Goal: Information Seeking & Learning: Obtain resource

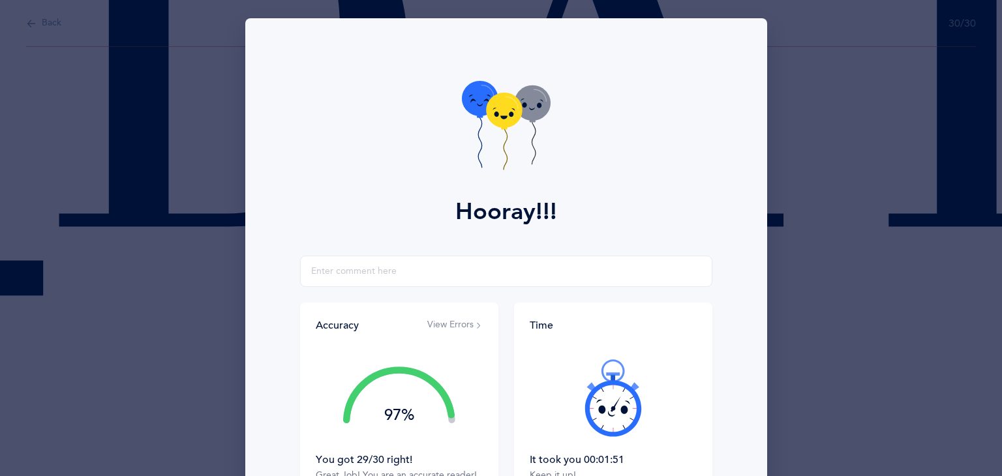
click at [29, 24] on div "Hooray!!! Accuracy View Errors 97% You got 29/30 right! Great Job! You are an a…" at bounding box center [501, 238] width 1002 height 476
click at [38, 26] on div "Hooray!!! Accuracy View Errors 97% You got 29/30 right! Great Job! You are an a…" at bounding box center [501, 238] width 1002 height 476
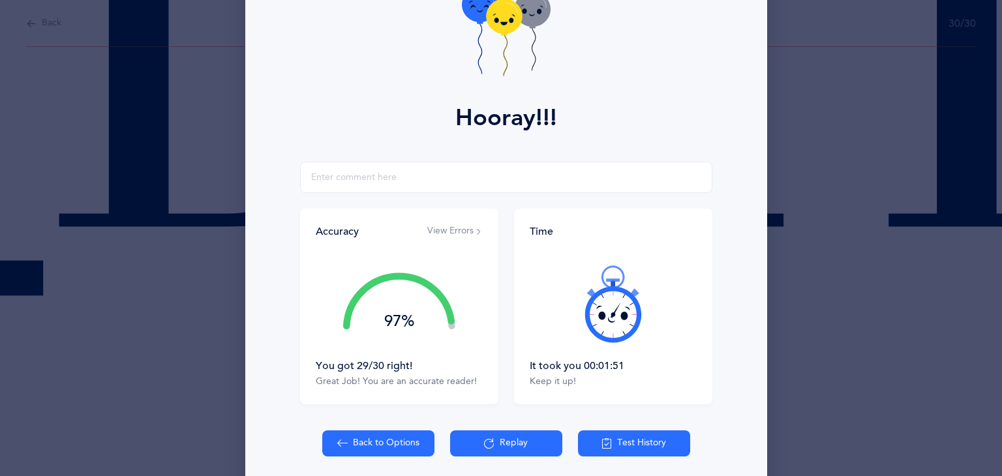
scroll to position [145, 0]
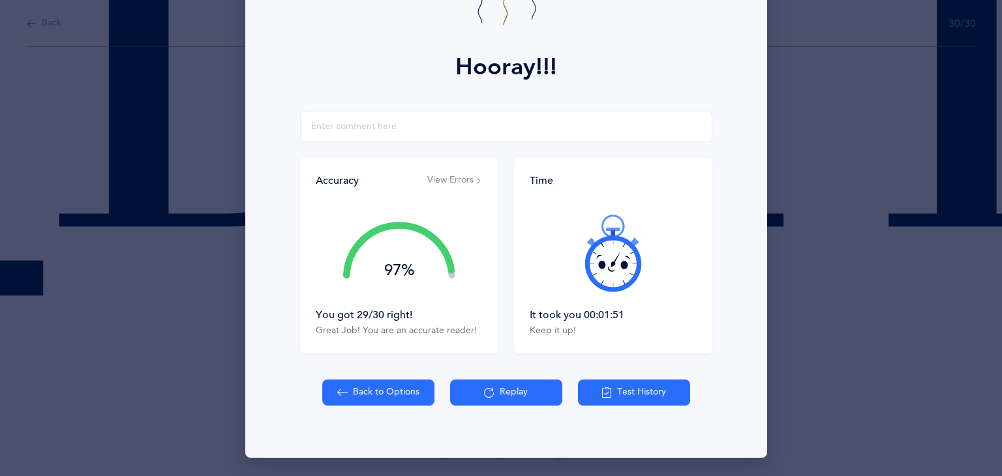
click at [363, 391] on button "Back to Options" at bounding box center [378, 393] width 112 height 26
select select "2"
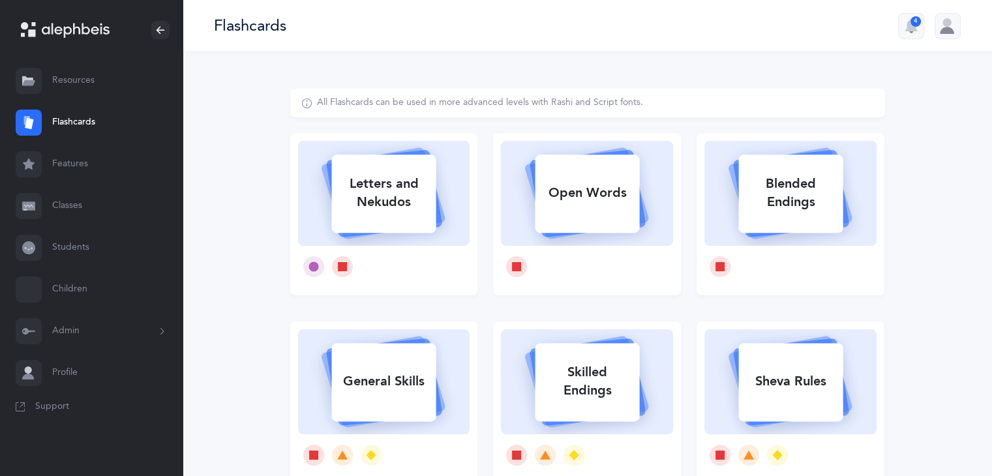
click at [68, 76] on link "Resources" at bounding box center [91, 81] width 183 height 42
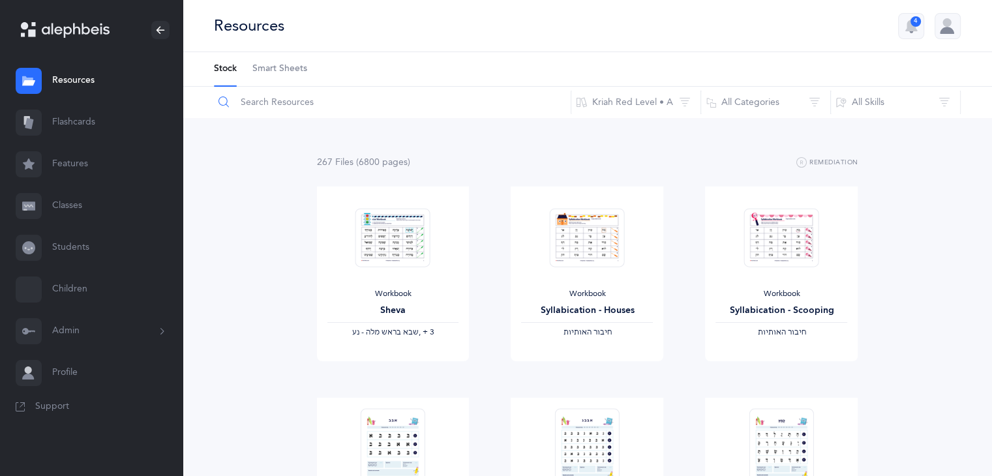
click at [300, 100] on input "text" at bounding box center [392, 102] width 358 height 31
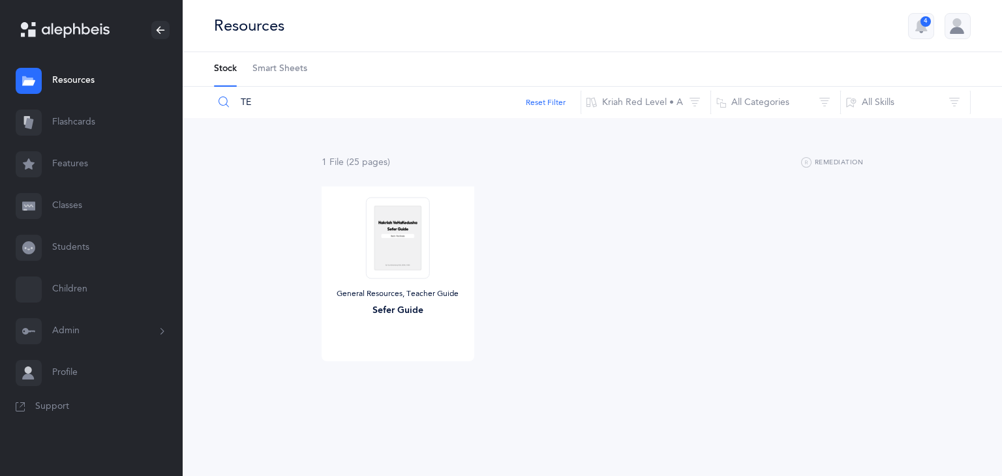
type input "T"
type input "U"
type input "Y"
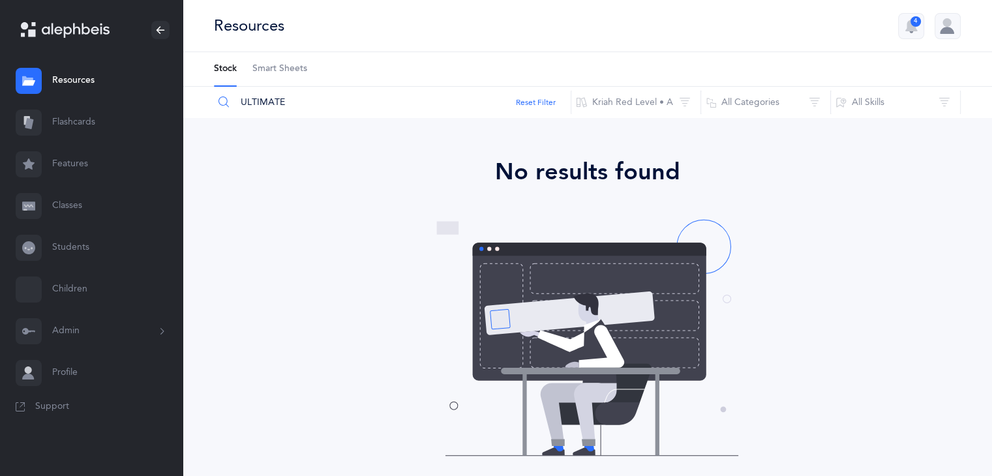
click at [55, 405] on span "Support" at bounding box center [52, 407] width 34 height 13
drag, startPoint x: 287, startPoint y: 108, endPoint x: 154, endPoint y: 113, distance: 133.2
click at [154, 113] on main "[PERSON_NAME] [PERSON_NAME] Resources Resources Flashcards Flashcards Features …" at bounding box center [496, 304] width 992 height 608
type input "guide"
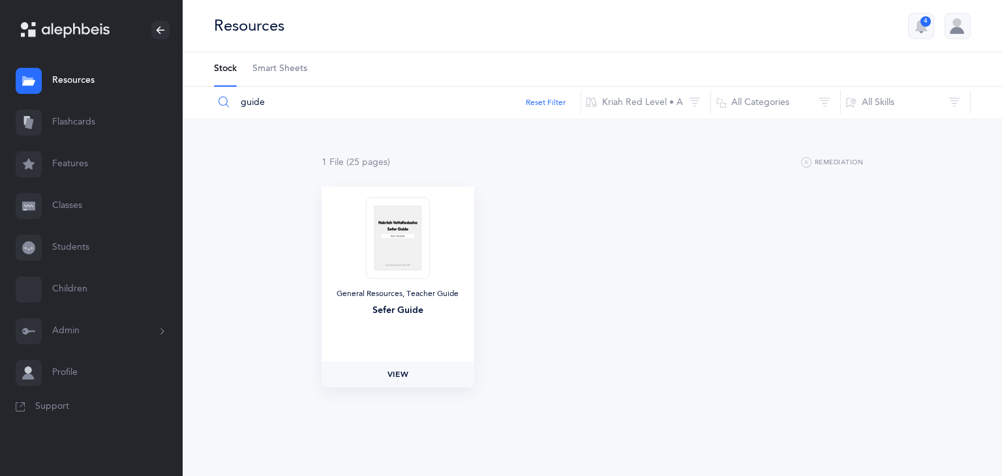
click at [392, 366] on link "View" at bounding box center [398, 374] width 153 height 26
click at [148, 333] on button "Admin" at bounding box center [91, 331] width 183 height 42
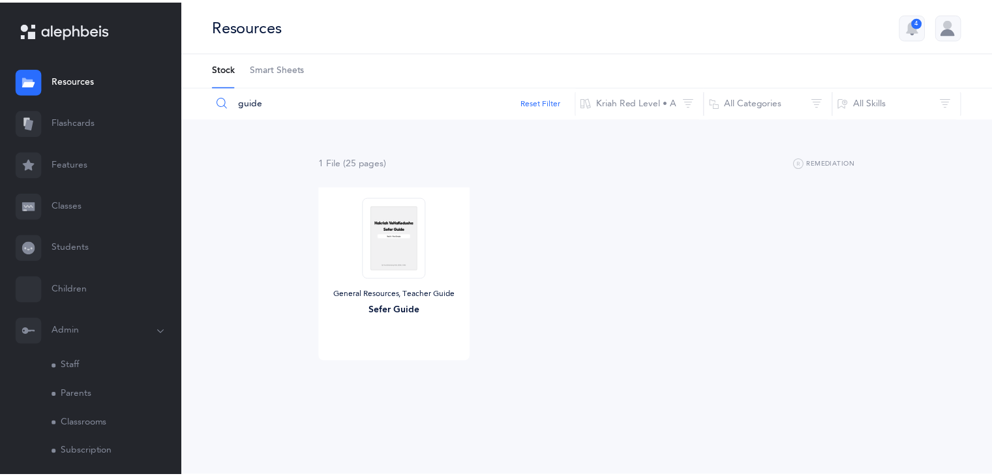
scroll to position [103, 0]
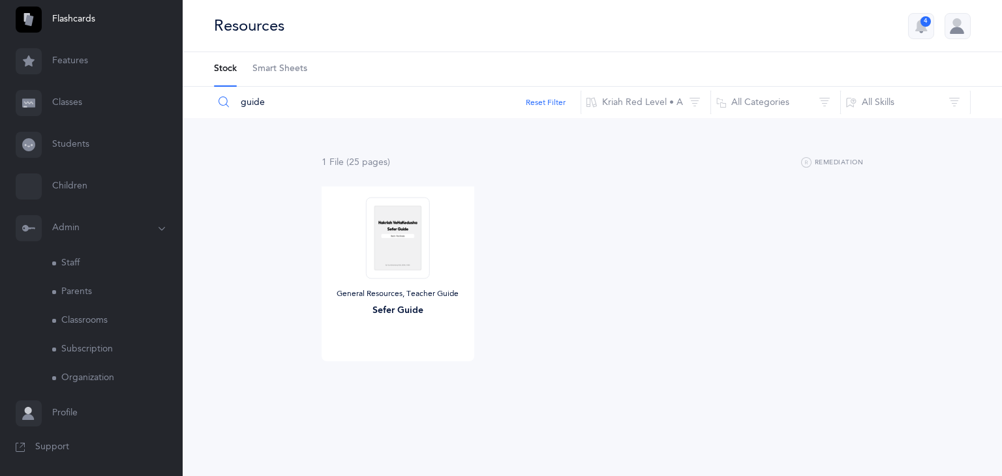
click at [98, 322] on link "Classrooms" at bounding box center [117, 321] width 130 height 29
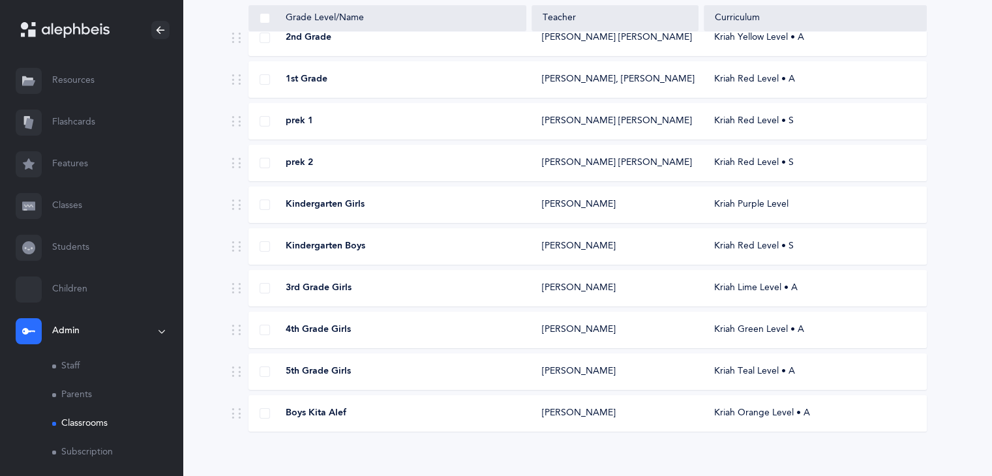
scroll to position [162, 0]
